Goal: Information Seeking & Learning: Learn about a topic

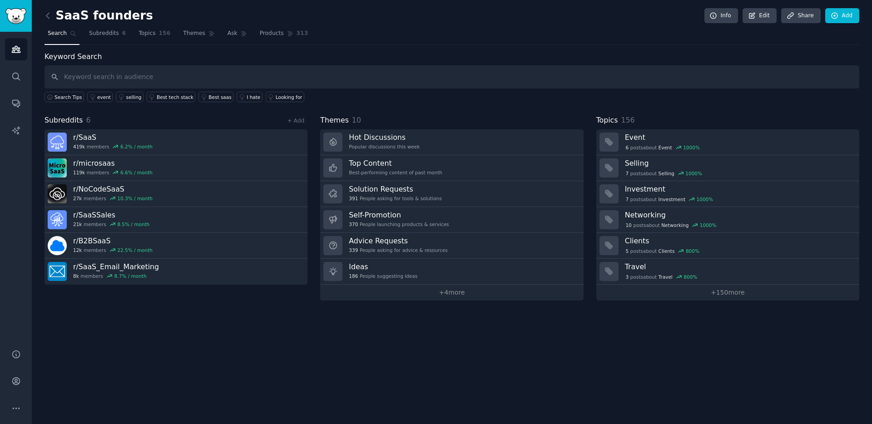
click at [50, 32] on span "Search" at bounding box center [57, 34] width 19 height 8
click at [50, 12] on icon at bounding box center [48, 16] width 10 height 10
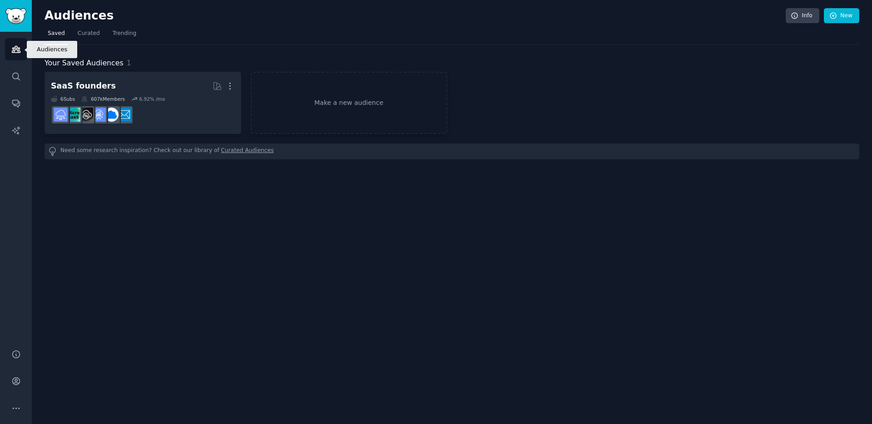
click at [15, 45] on icon "Sidebar" at bounding box center [16, 50] width 10 height 10
click at [16, 74] on icon "Sidebar" at bounding box center [16, 77] width 10 height 10
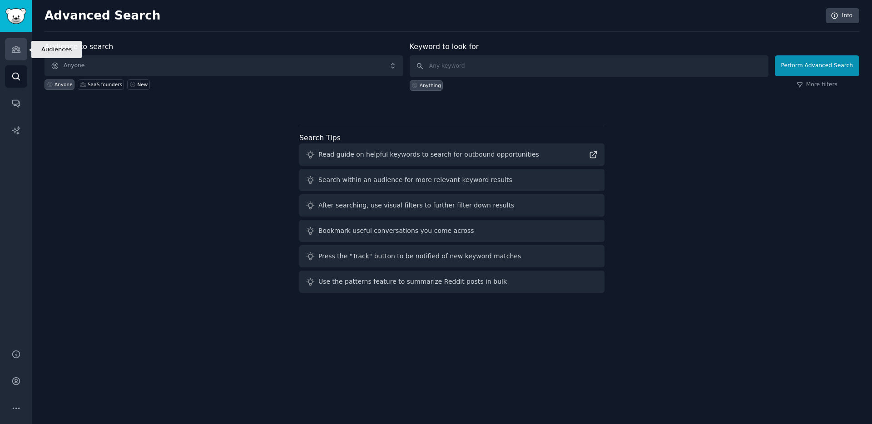
click at [20, 52] on link "Audiences" at bounding box center [16, 49] width 22 height 22
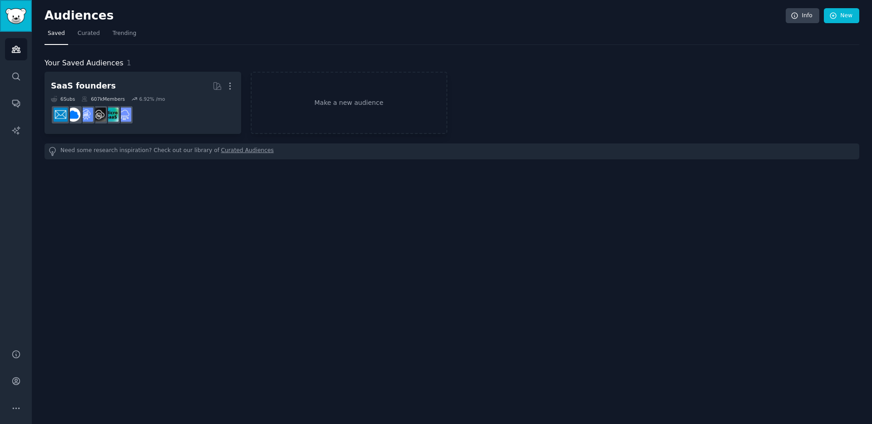
click at [12, 22] on img "Sidebar" at bounding box center [15, 16] width 21 height 16
click at [15, 11] on img "Sidebar" at bounding box center [15, 16] width 21 height 16
click at [92, 31] on span "Curated" at bounding box center [89, 34] width 22 height 8
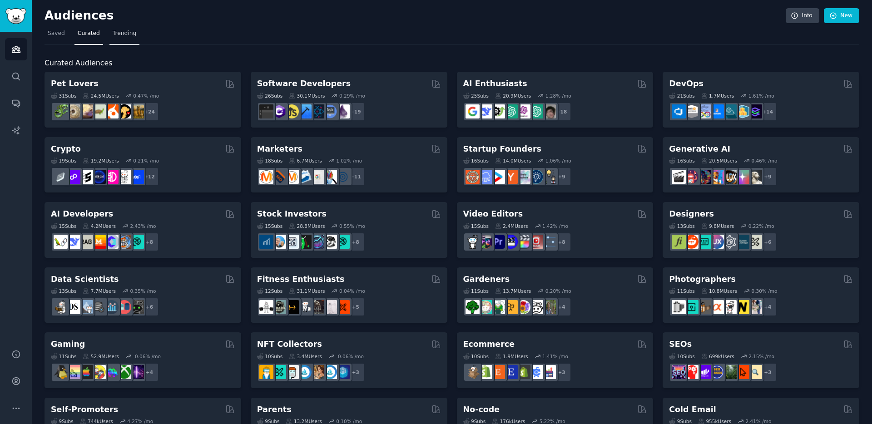
click at [135, 33] on link "Trending" at bounding box center [124, 35] width 30 height 19
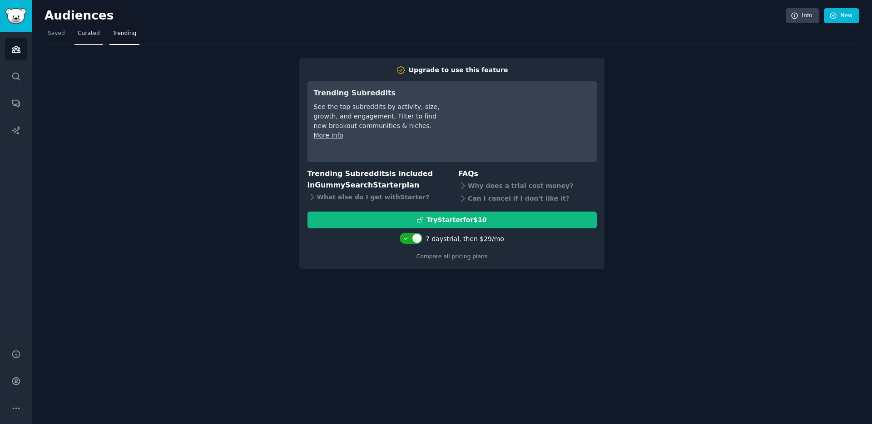
click at [81, 31] on span "Curated" at bounding box center [89, 34] width 22 height 8
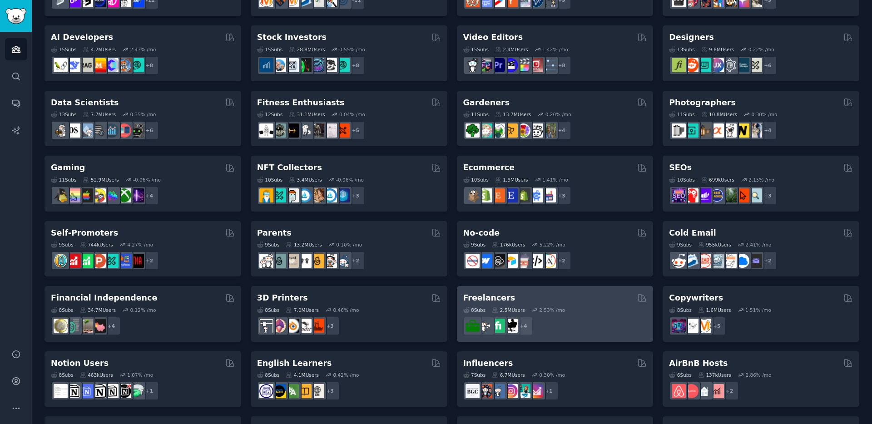
scroll to position [3, 0]
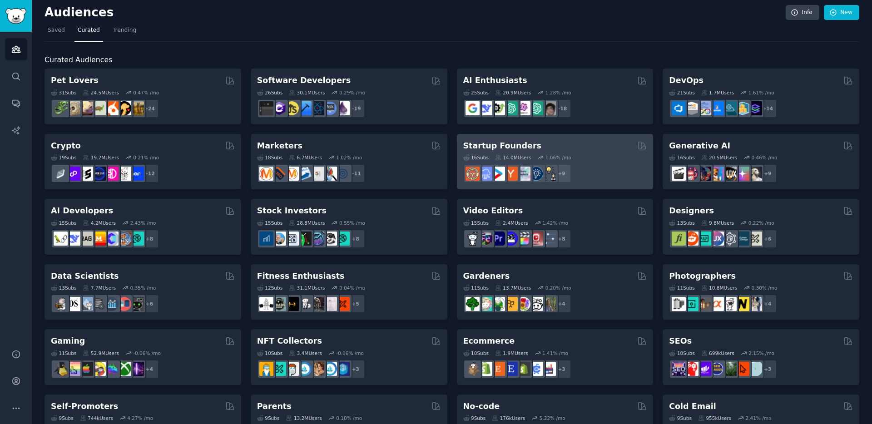
click at [539, 140] on div "Startup Founders" at bounding box center [555, 145] width 184 height 11
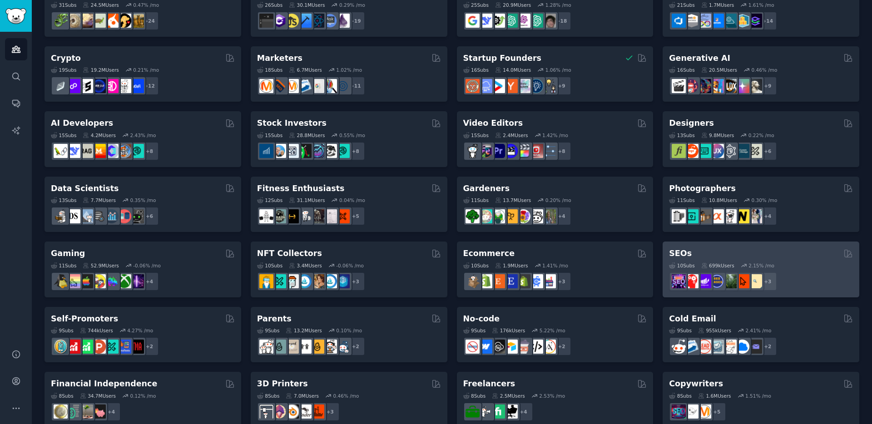
scroll to position [93, 0]
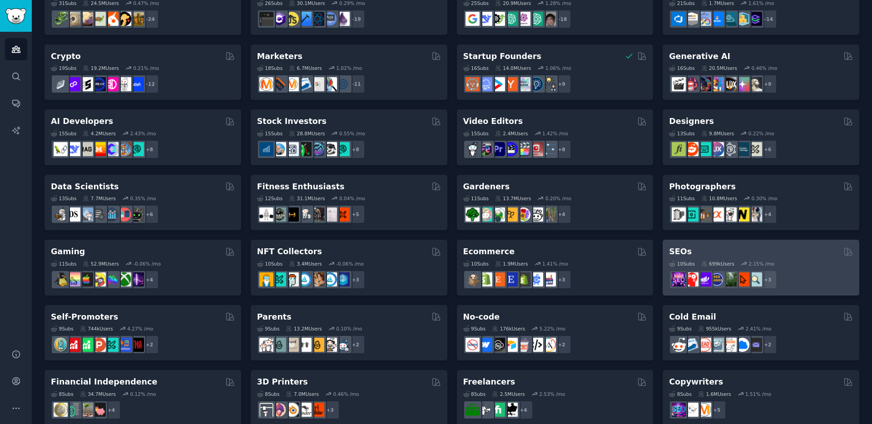
click at [770, 248] on div "SEOs" at bounding box center [761, 251] width 184 height 11
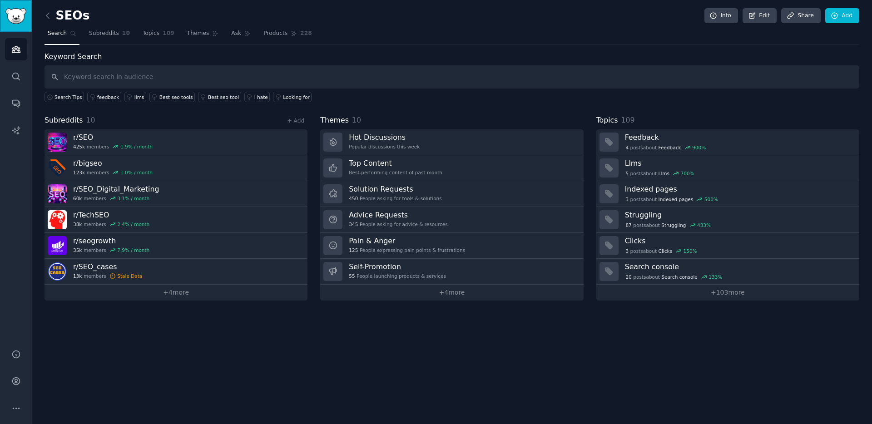
click at [14, 12] on img "Sidebar" at bounding box center [15, 16] width 21 height 16
click at [15, 0] on link "Sidebar" at bounding box center [16, 16] width 32 height 32
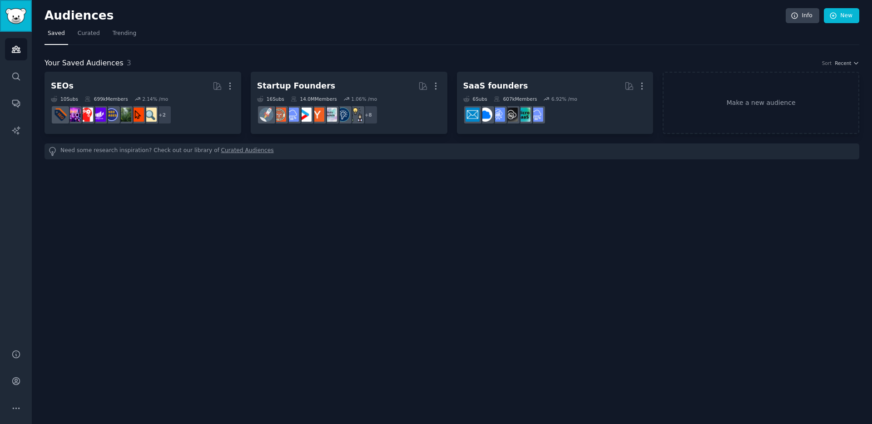
click at [15, 8] on img "Sidebar" at bounding box center [15, 16] width 21 height 16
click at [96, 39] on link "Curated" at bounding box center [88, 35] width 29 height 19
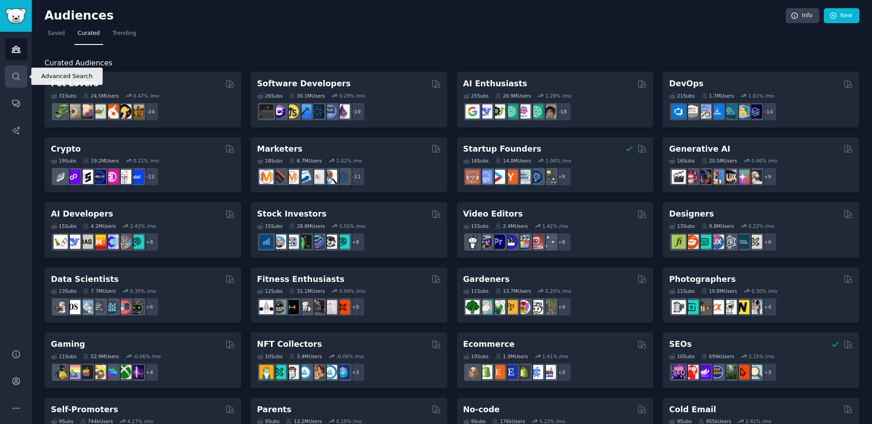
click at [19, 84] on link "Search" at bounding box center [16, 76] width 22 height 22
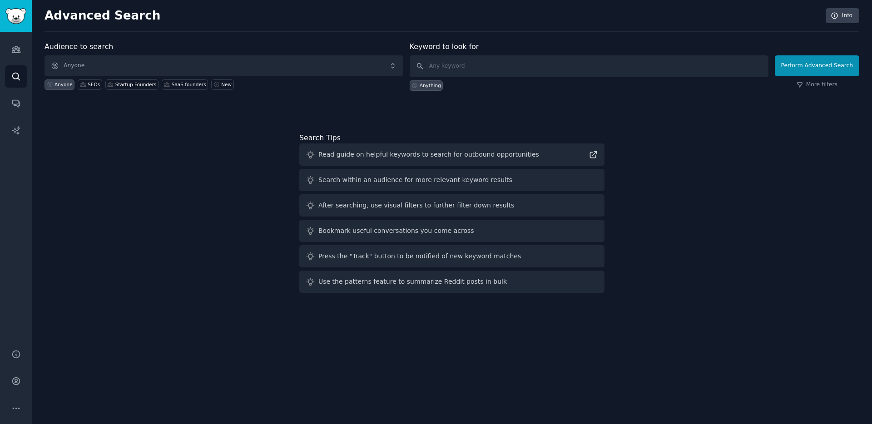
click at [157, 54] on div "Audience to search Anyone Anyone SEOs Startup Founders SaaS founders New" at bounding box center [224, 66] width 359 height 50
click at [164, 61] on span "Anyone" at bounding box center [224, 65] width 359 height 21
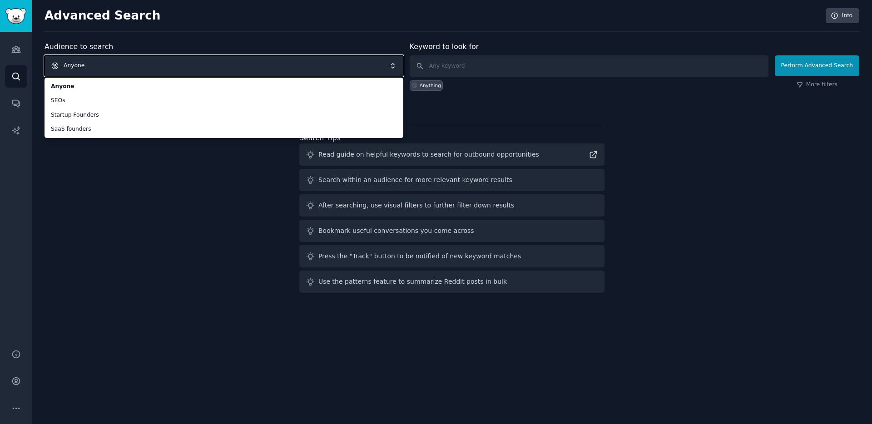
click at [69, 69] on span "Anyone" at bounding box center [224, 65] width 359 height 21
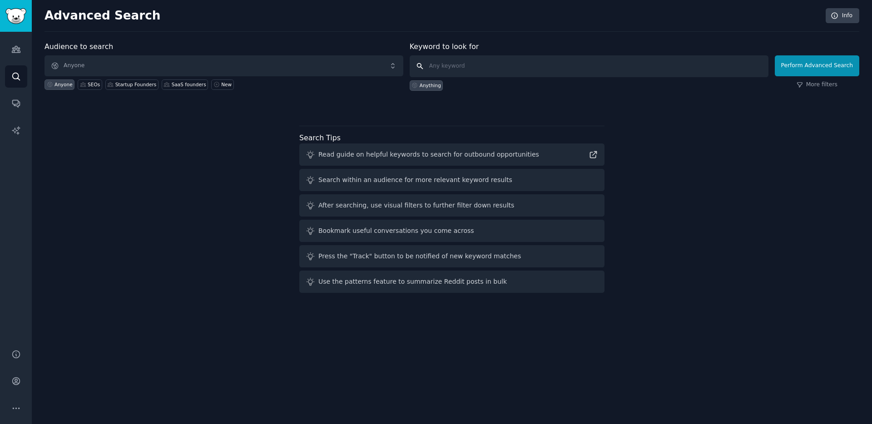
click at [471, 61] on input "text" at bounding box center [589, 66] width 359 height 22
type input "CEO"
click at [9, 55] on link "Audiences" at bounding box center [16, 49] width 22 height 22
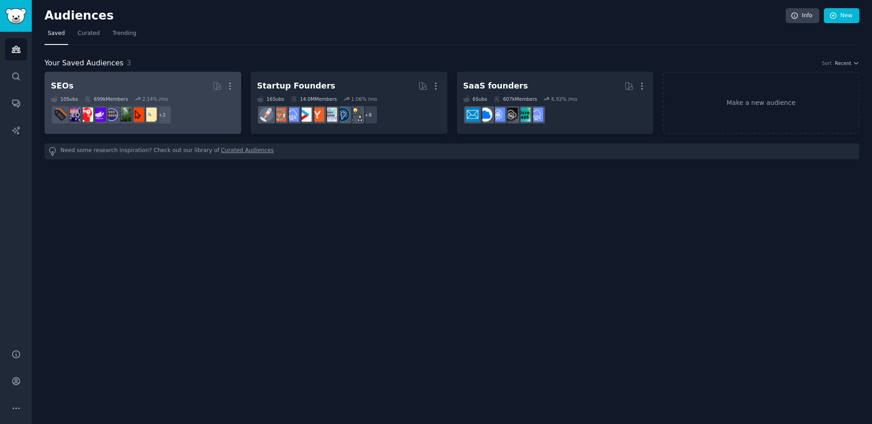
click at [237, 89] on link "SEOs Curated by GummySearch More 10 Sub s 699k Members 2.14 % /mo + 2" at bounding box center [143, 103] width 197 height 62
click at [233, 88] on icon "button" at bounding box center [230, 86] width 10 height 10
click at [205, 107] on p "Delete" at bounding box center [205, 105] width 21 height 10
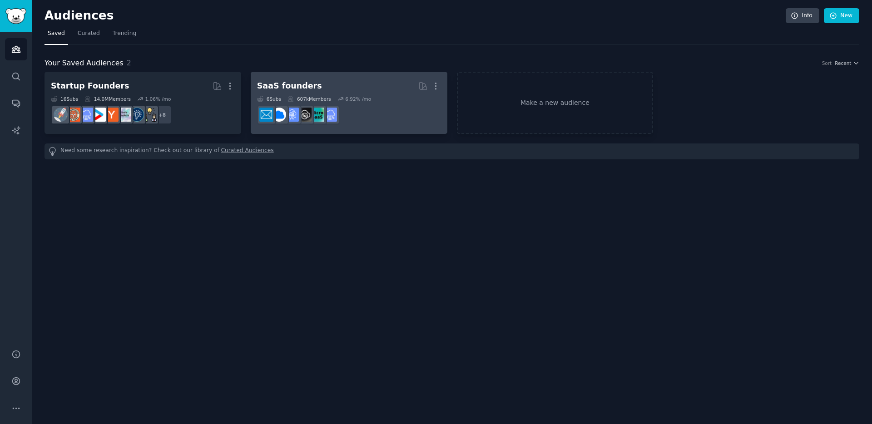
click at [287, 84] on div "SaaS founders" at bounding box center [289, 85] width 65 height 11
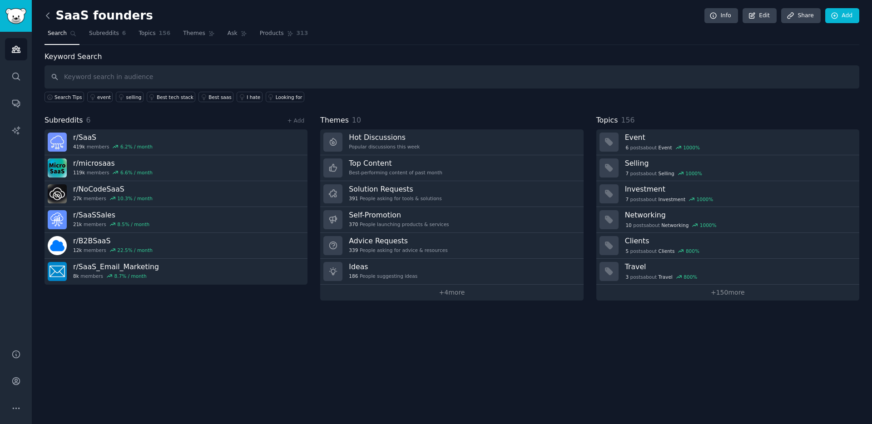
click at [45, 18] on icon at bounding box center [48, 16] width 10 height 10
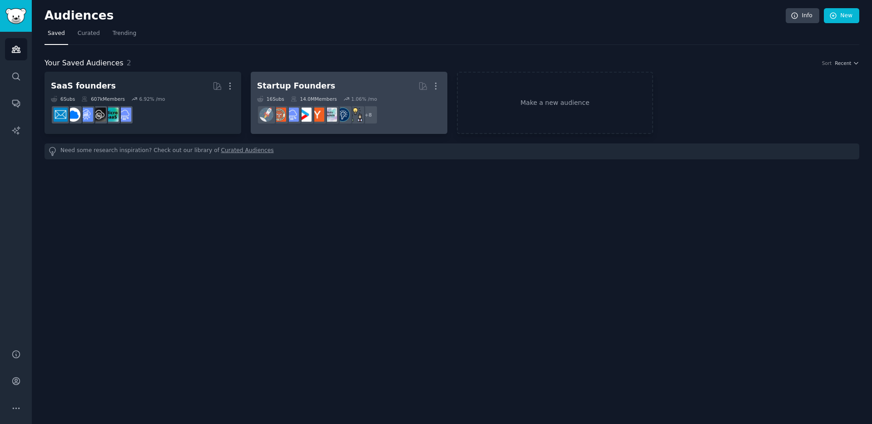
click at [288, 82] on div "Startup Founders" at bounding box center [296, 85] width 78 height 11
